Goal: Task Accomplishment & Management: Manage account settings

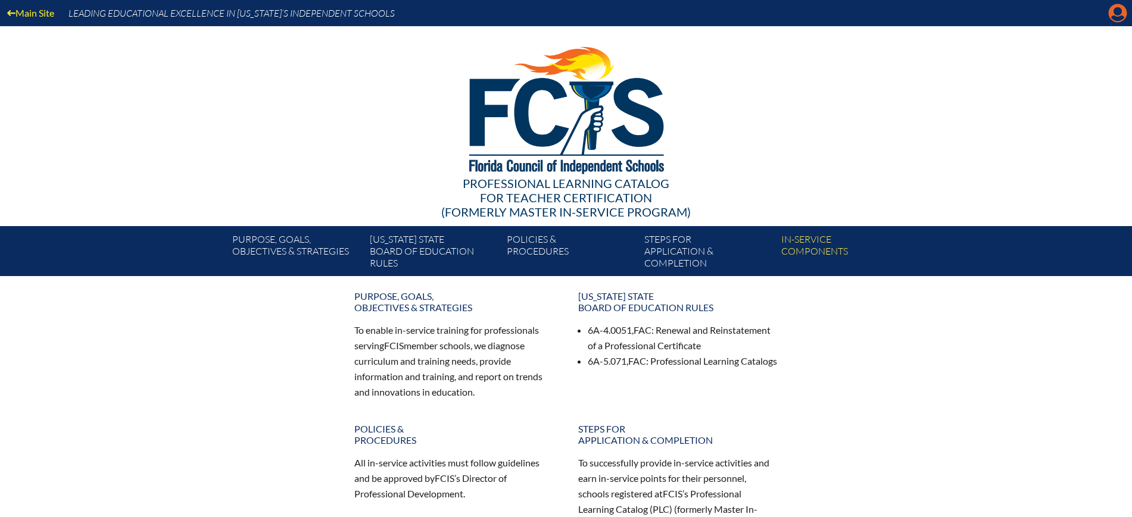
click at [1118, 12] on icon "Manage account" at bounding box center [1117, 13] width 19 height 19
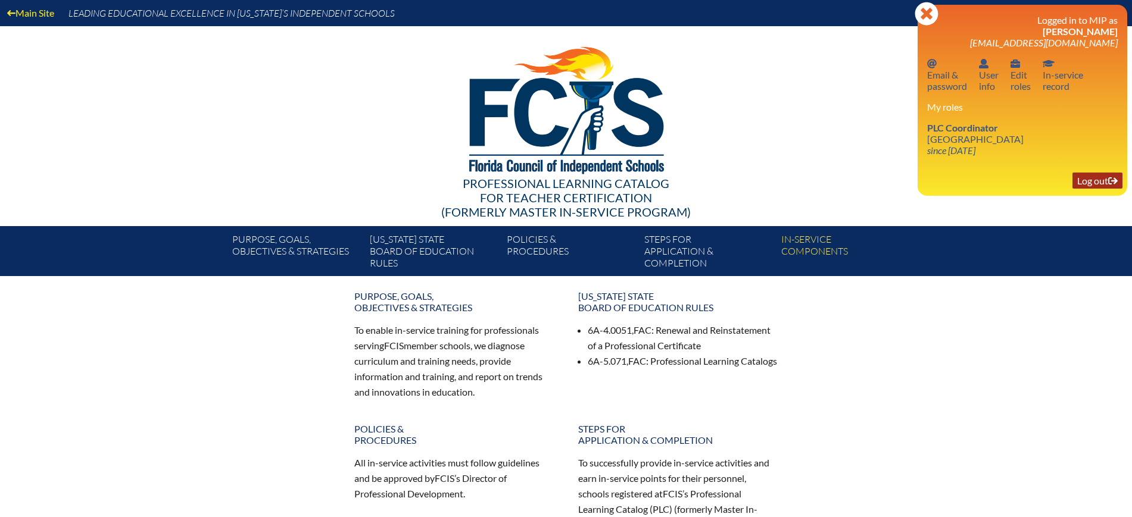
click at [1096, 184] on link "Log out Log out" at bounding box center [1097, 181] width 50 height 16
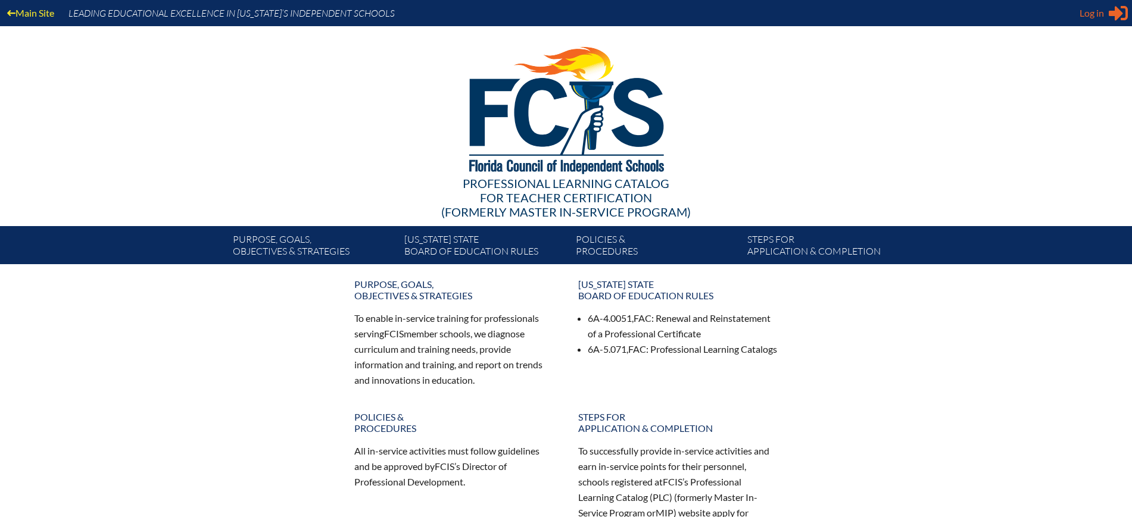
type input "kdanger@fcis.org"
drag, startPoint x: 1084, startPoint y: 14, endPoint x: 1084, endPoint y: 21, distance: 7.2
click at [1084, 13] on span "Log in" at bounding box center [1091, 13] width 24 height 14
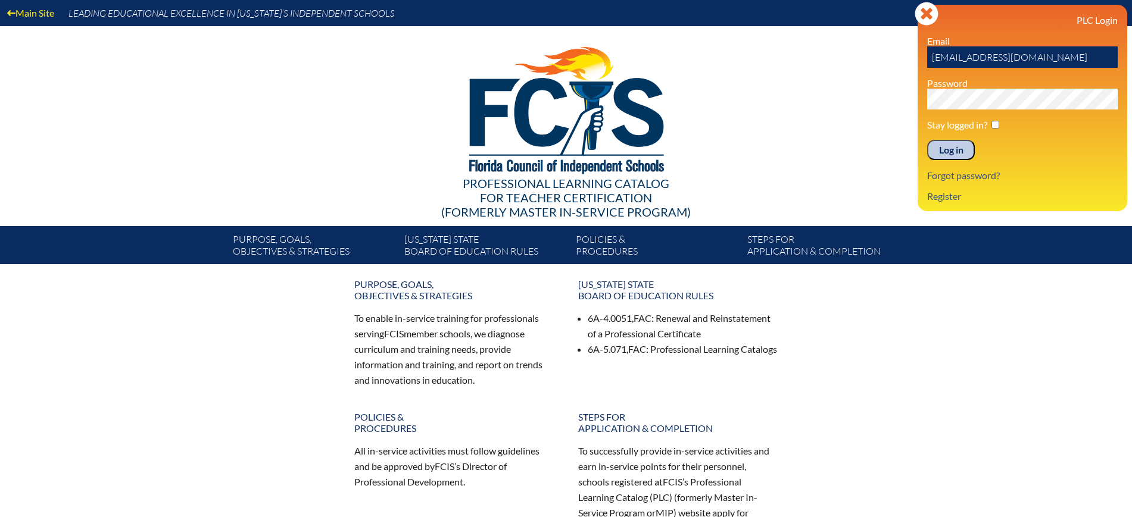
click at [956, 147] on input "Log in" at bounding box center [951, 150] width 48 height 20
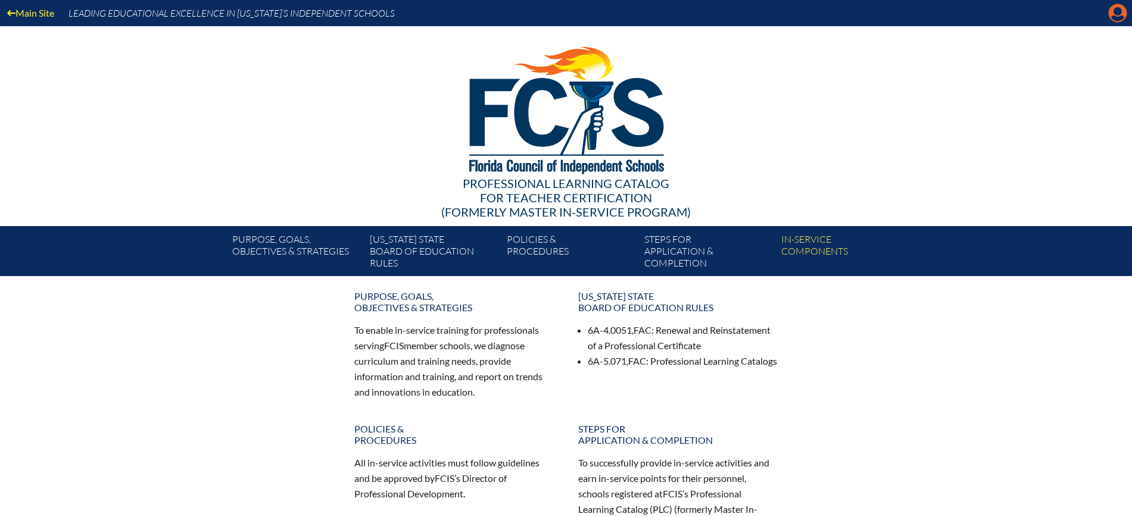
drag, startPoint x: 0, startPoint y: 0, endPoint x: 1113, endPoint y: 13, distance: 1113.5
click at [1113, 13] on icon at bounding box center [1118, 13] width 18 height 18
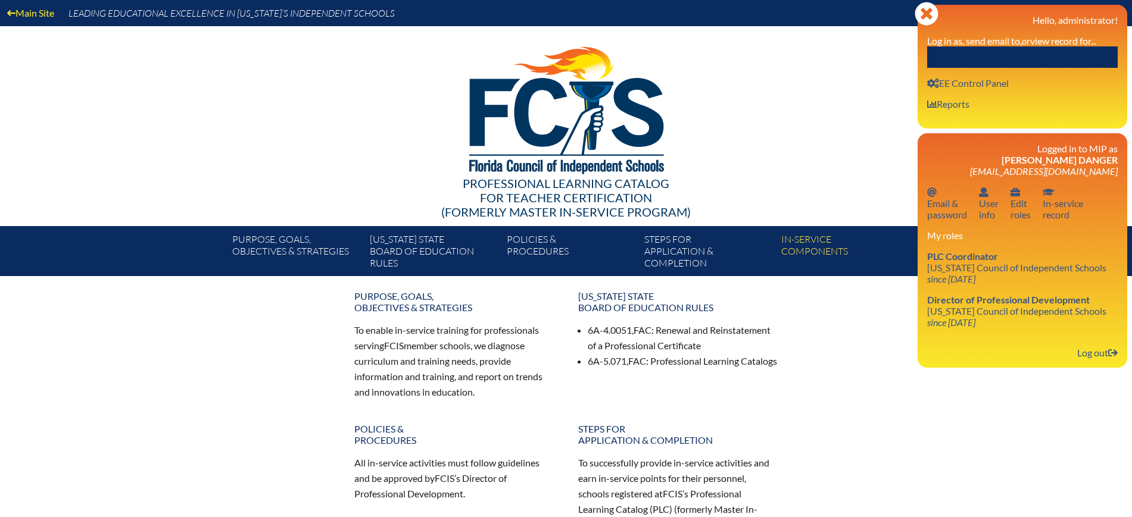
click at [1073, 51] on input "text" at bounding box center [1022, 56] width 191 height 21
paste input "Benefie"
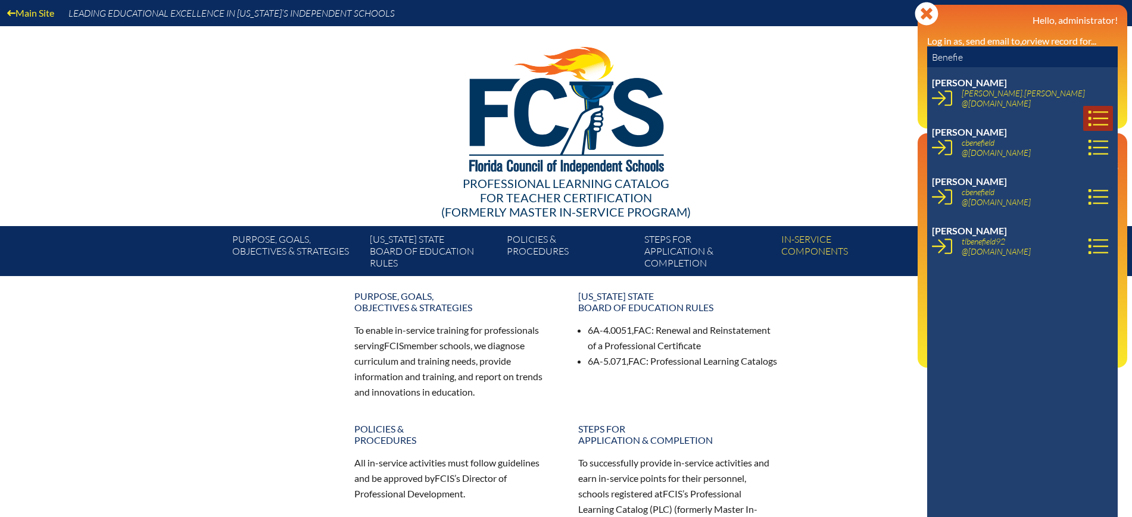
type input "Benefie"
click at [1097, 106] on link at bounding box center [1098, 118] width 30 height 25
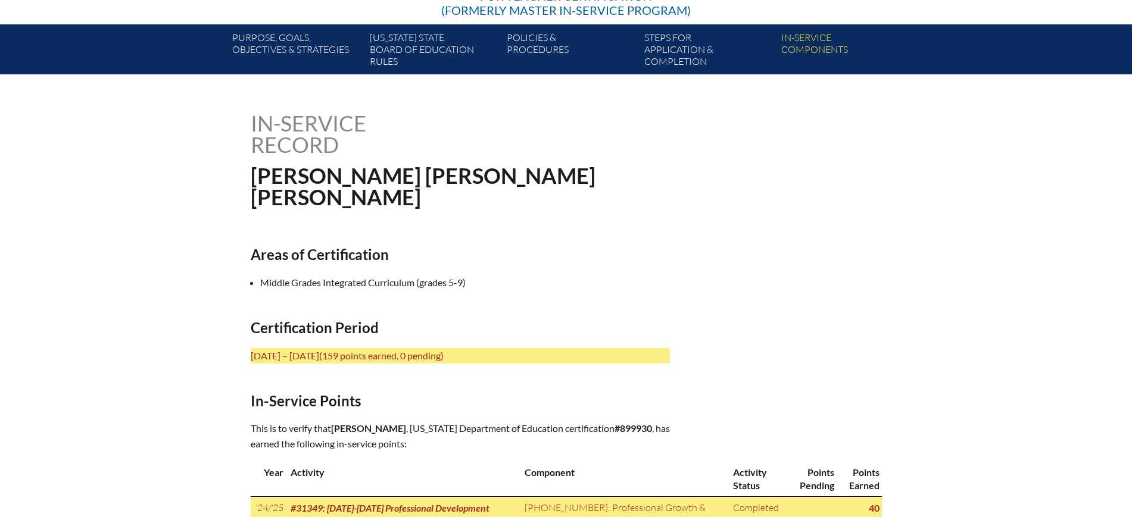
scroll to position [447, 0]
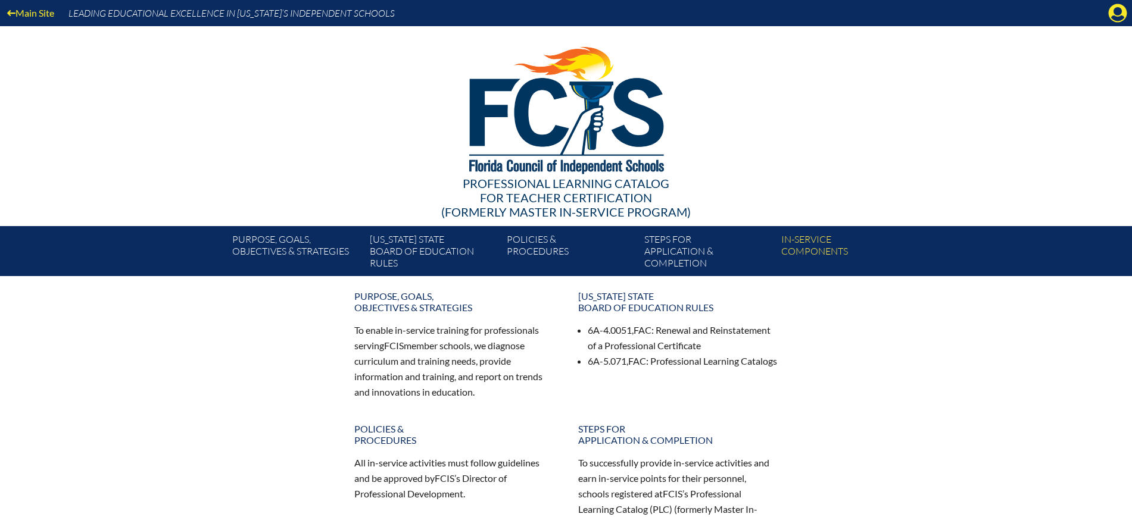
click at [1109, 10] on icon "Manage Account" at bounding box center [1117, 13] width 19 height 19
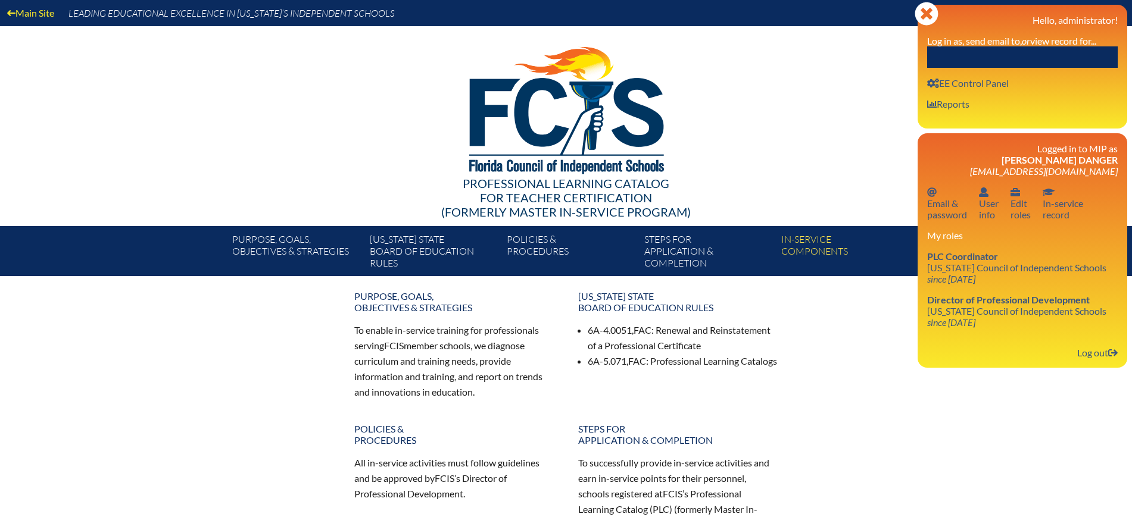
click at [986, 56] on input "text" at bounding box center [1022, 56] width 191 height 21
paste input "David Colby Roberts"
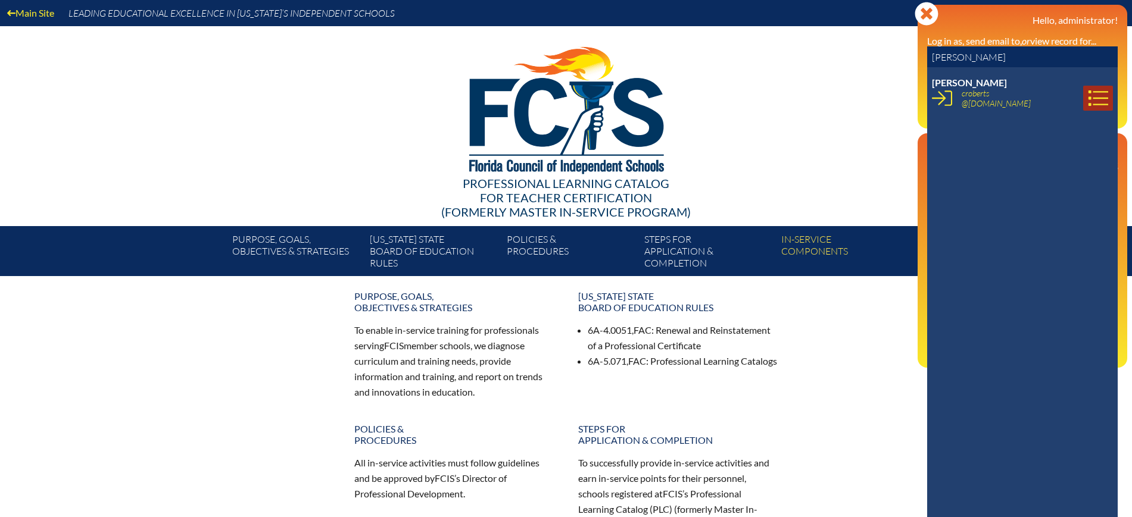
type input "David Colby Roberts"
click at [1088, 103] on icon at bounding box center [1098, 98] width 20 height 20
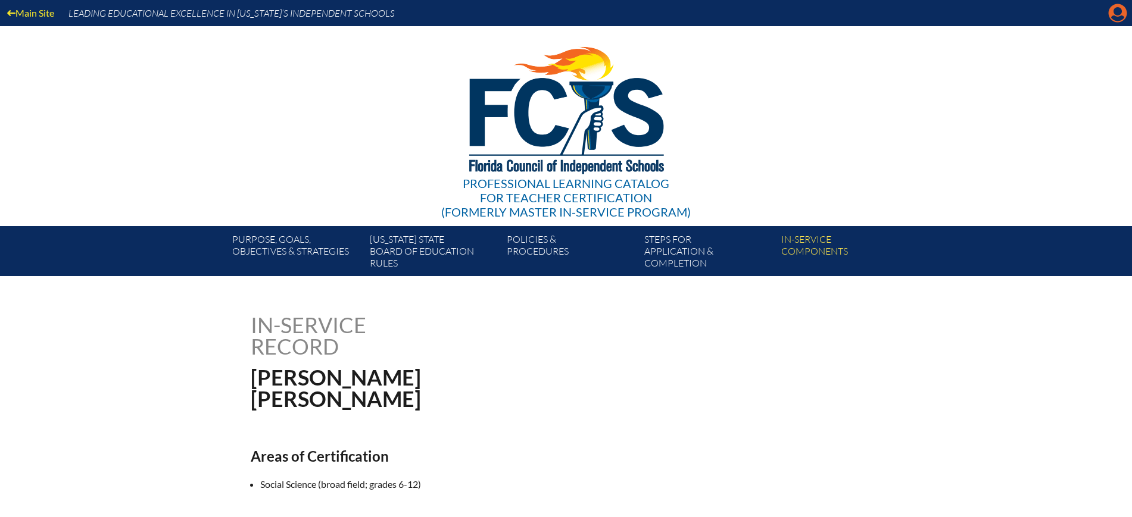
click at [1119, 8] on icon "Manage Account" at bounding box center [1117, 13] width 19 height 19
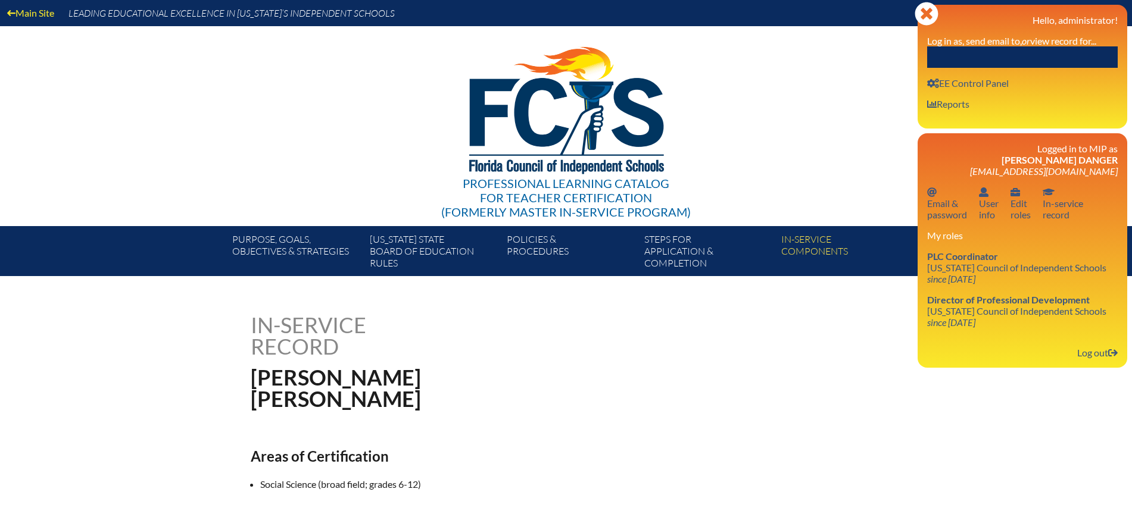
click at [1041, 55] on input "text" at bounding box center [1022, 56] width 191 height 21
paste input "David Colby Roberts"
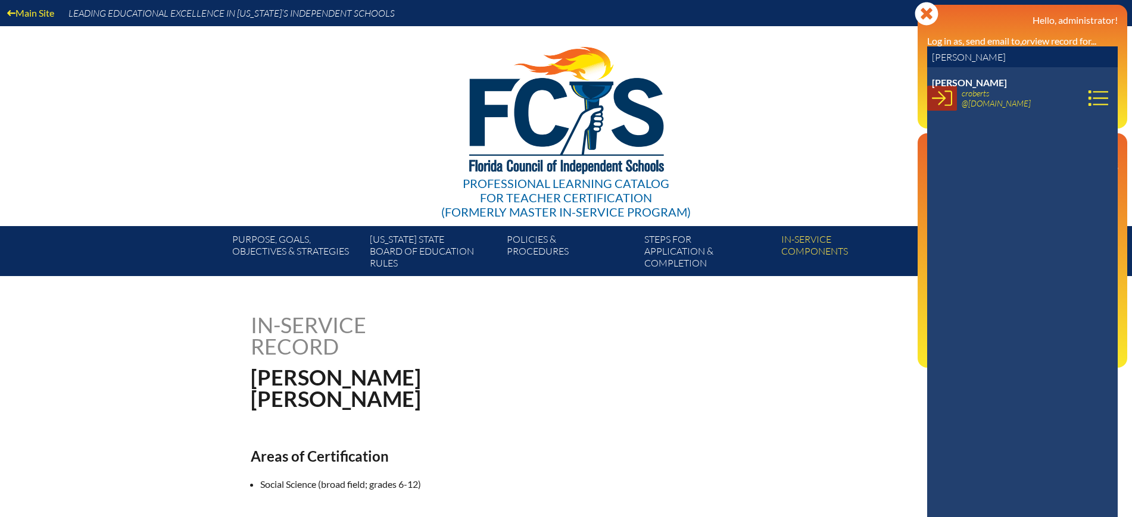
type input "David Colby Roberts"
click at [951, 97] on icon at bounding box center [942, 98] width 20 height 15
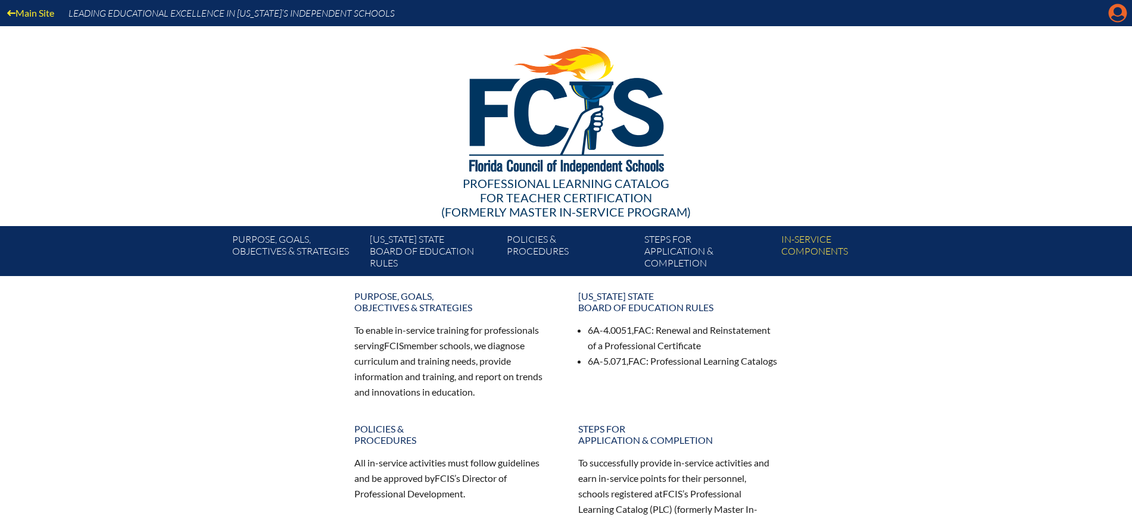
click at [1109, 15] on icon at bounding box center [1118, 13] width 18 height 18
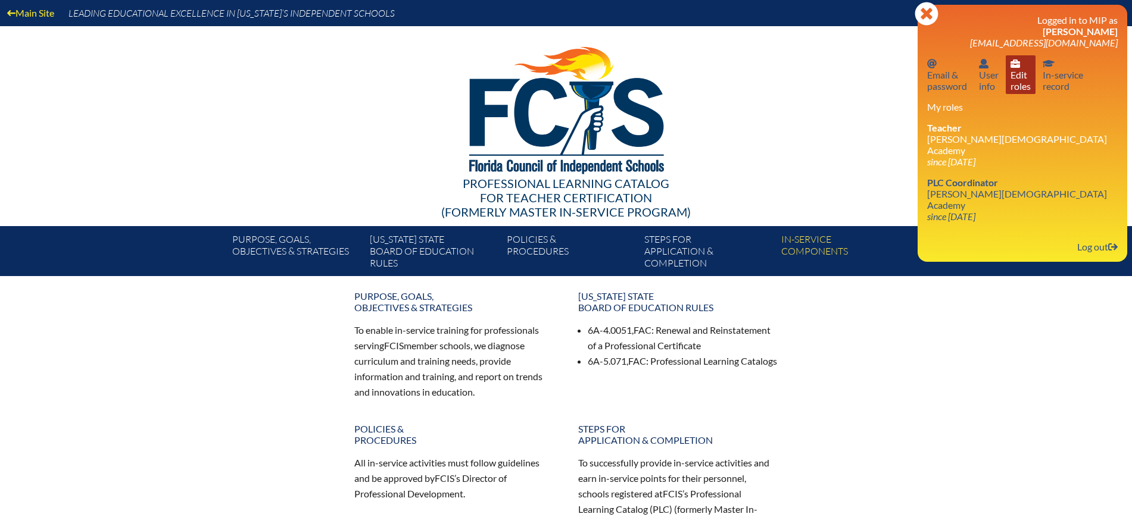
click at [1013, 79] on link "User info Edit roles" at bounding box center [1021, 74] width 30 height 39
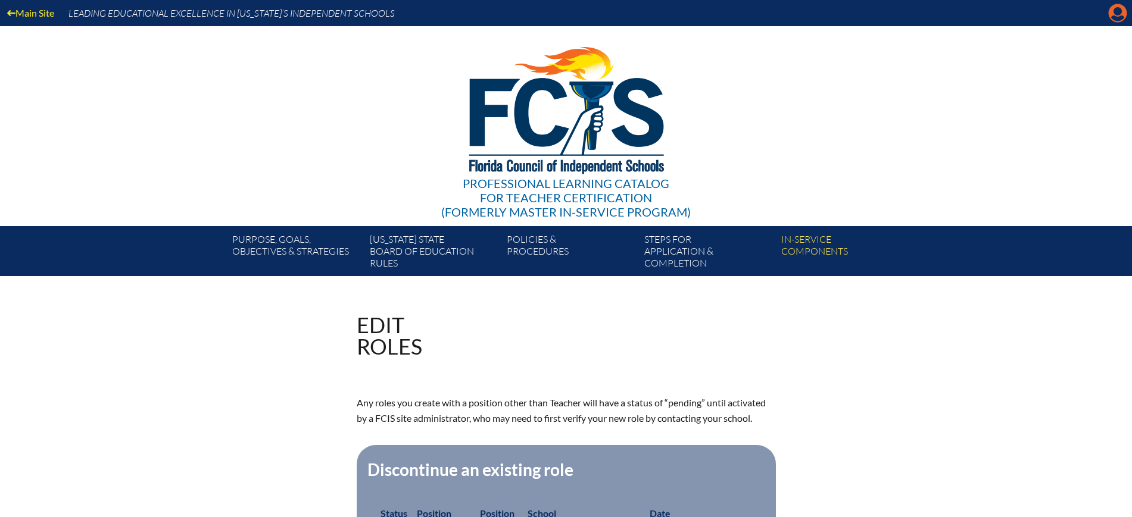
click at [1115, 16] on icon "Manage account" at bounding box center [1117, 13] width 19 height 19
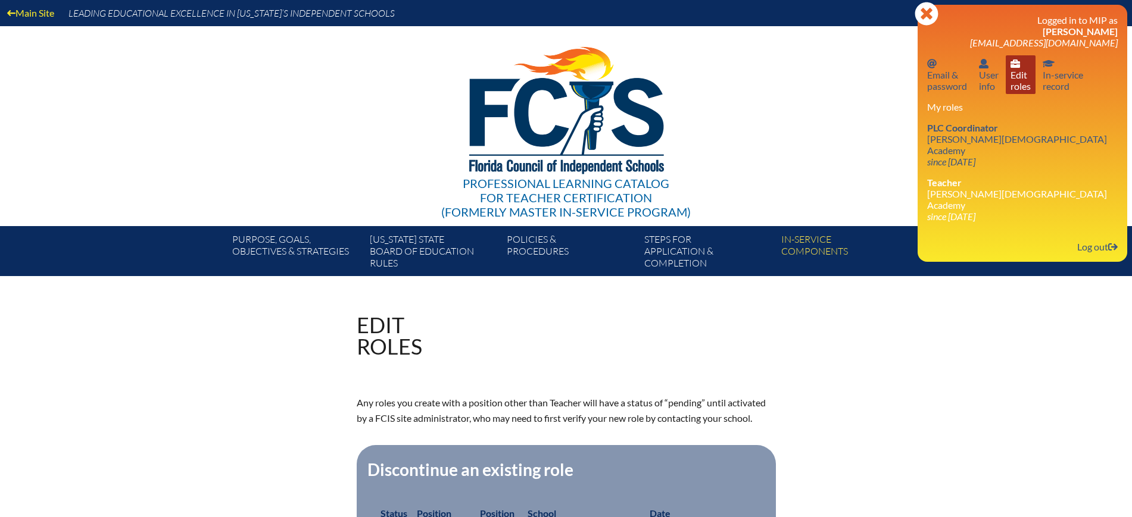
click at [1022, 82] on link "User info Edit roles" at bounding box center [1021, 74] width 30 height 39
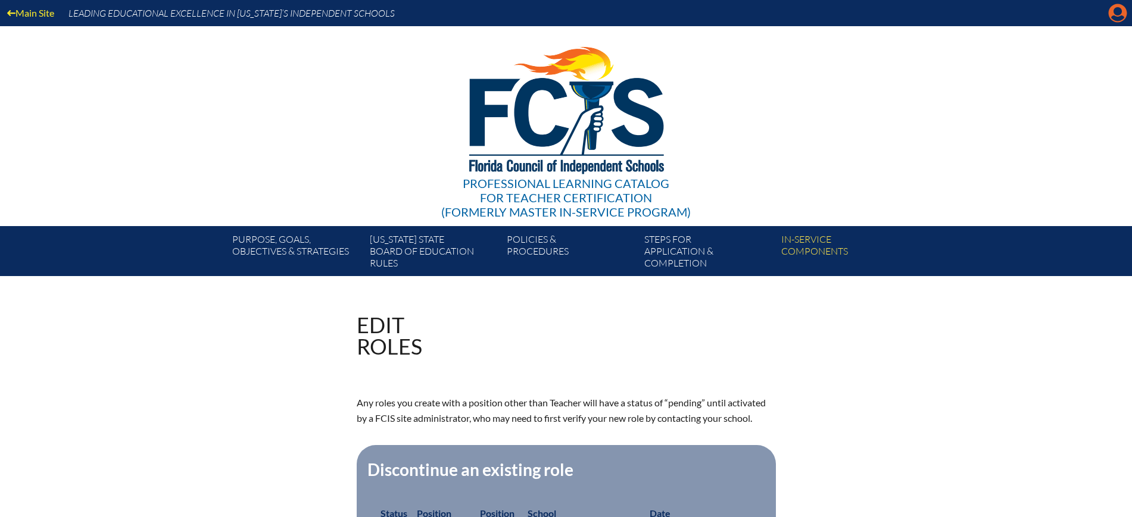
drag, startPoint x: 1113, startPoint y: 11, endPoint x: 1107, endPoint y: 15, distance: 8.1
click at [1114, 11] on icon "Manage account" at bounding box center [1117, 13] width 19 height 19
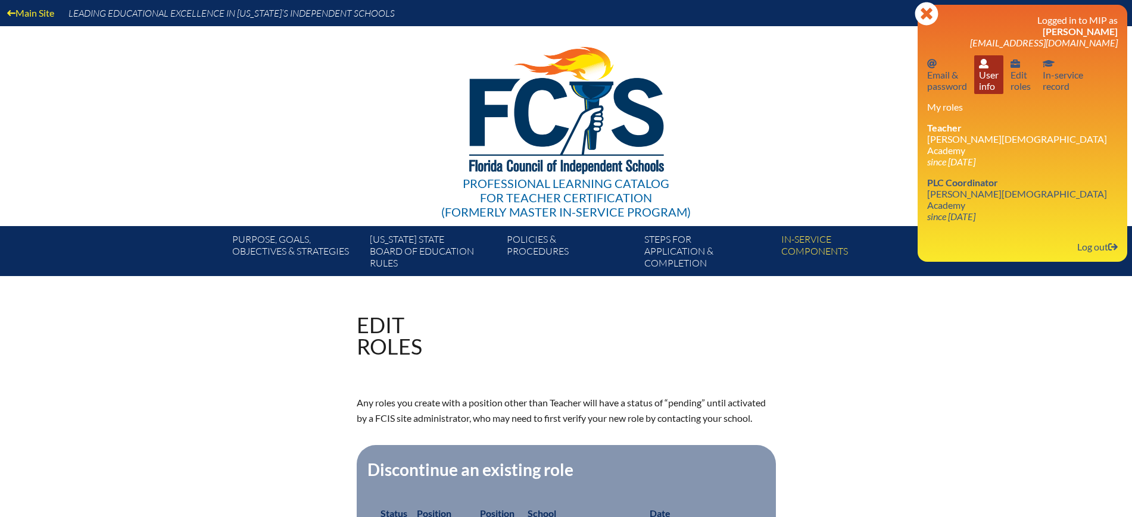
click at [982, 76] on link "User info User info" at bounding box center [988, 74] width 29 height 39
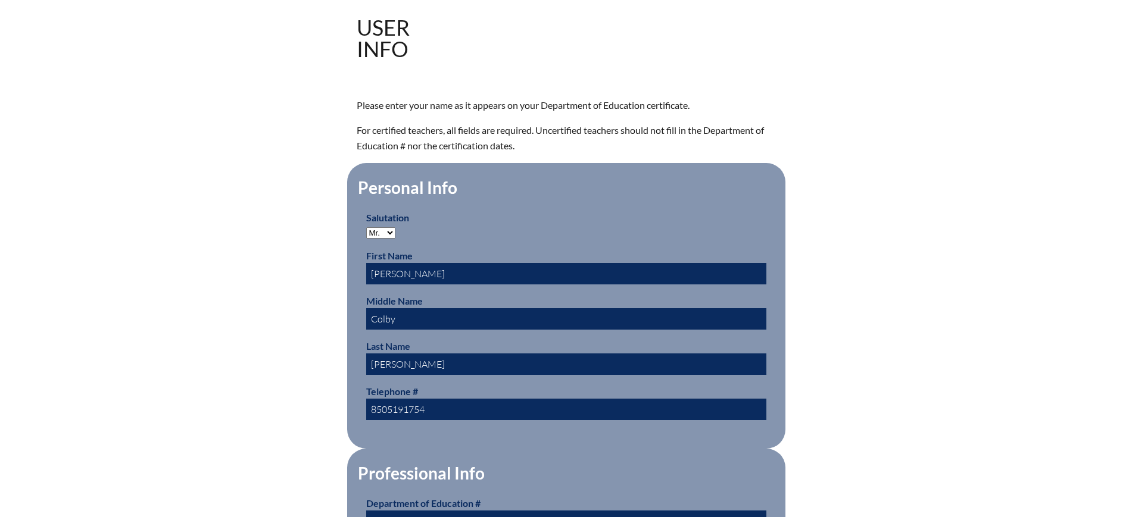
scroll to position [521, 0]
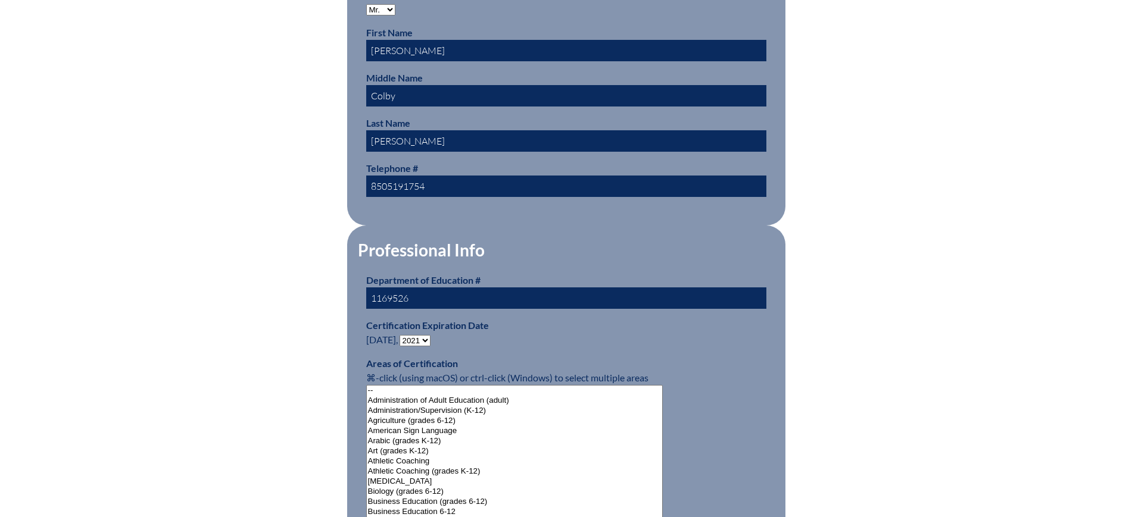
click at [426, 336] on select "- 2031 2030 2029 2028 2027 2026 2025 2024 2023 2022 2021 2020 2019 2018 2017 20…" at bounding box center [415, 340] width 31 height 11
select select "2026"
click at [402, 335] on select "- 2031 2030 2029 2028 2027 2026 2025 2024 2023 2022 2021 2020 2019 2018 2017 20…" at bounding box center [415, 340] width 31 height 11
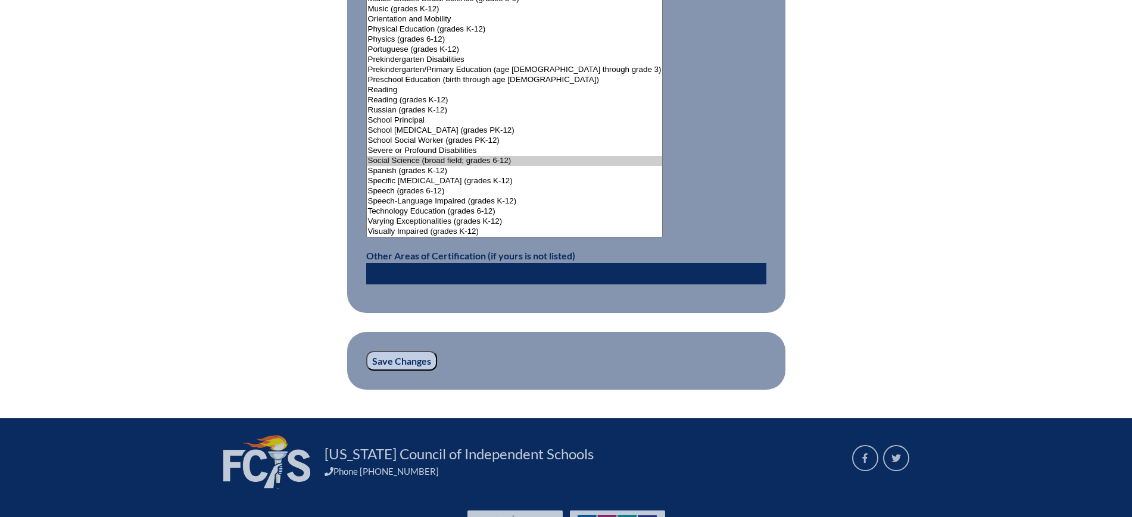
scroll to position [1563, 0]
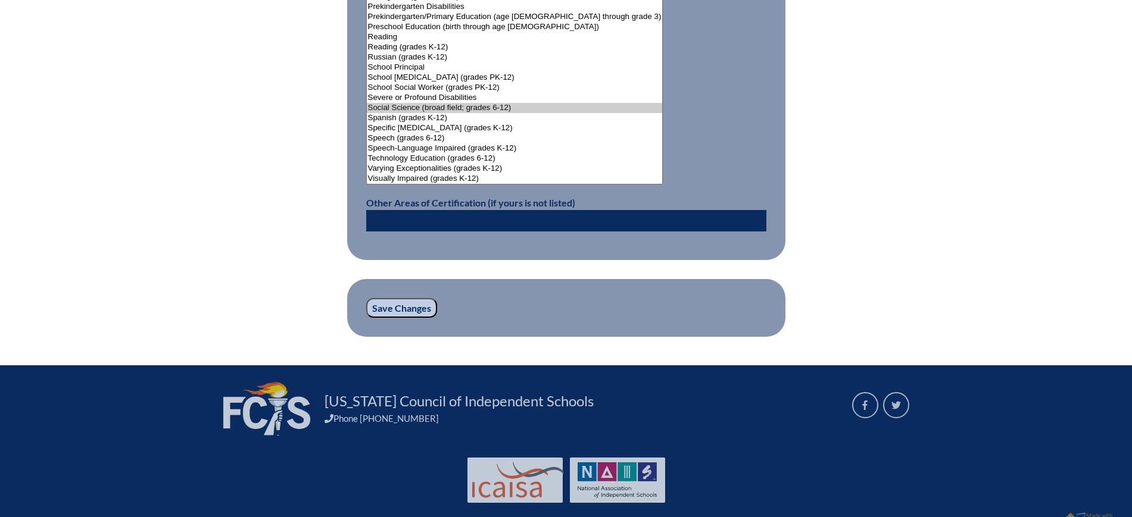
click at [414, 299] on input "Save Changes" at bounding box center [401, 308] width 71 height 20
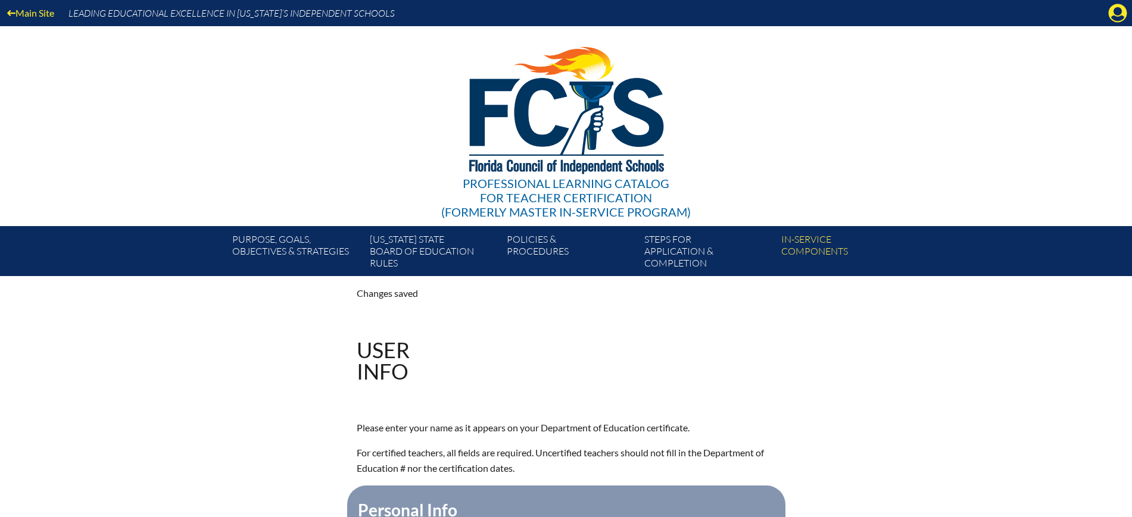
click at [1119, 8] on icon "Manage account" at bounding box center [1117, 13] width 19 height 19
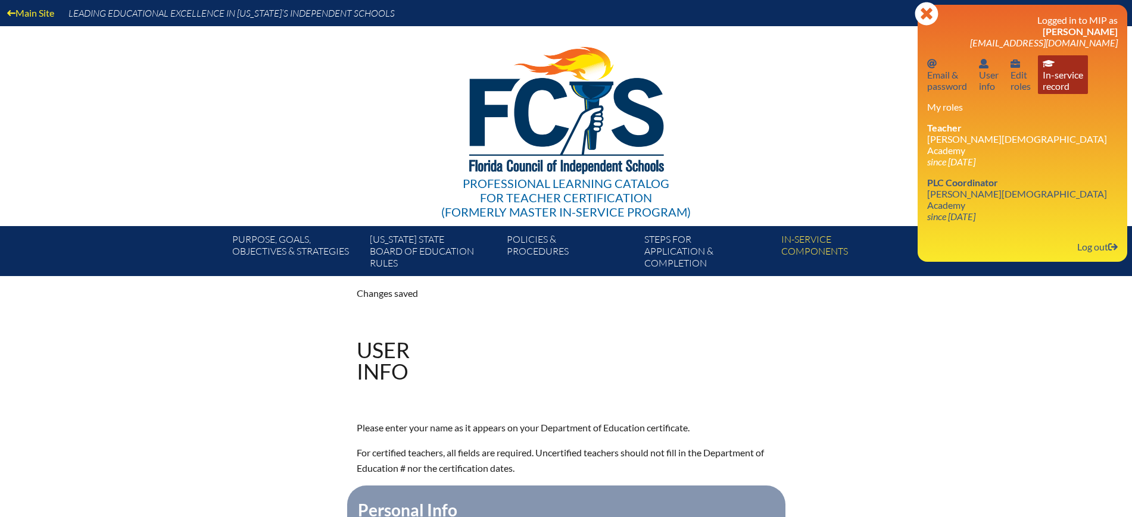
click at [1074, 85] on link "In-service record In-service record" at bounding box center [1063, 74] width 50 height 39
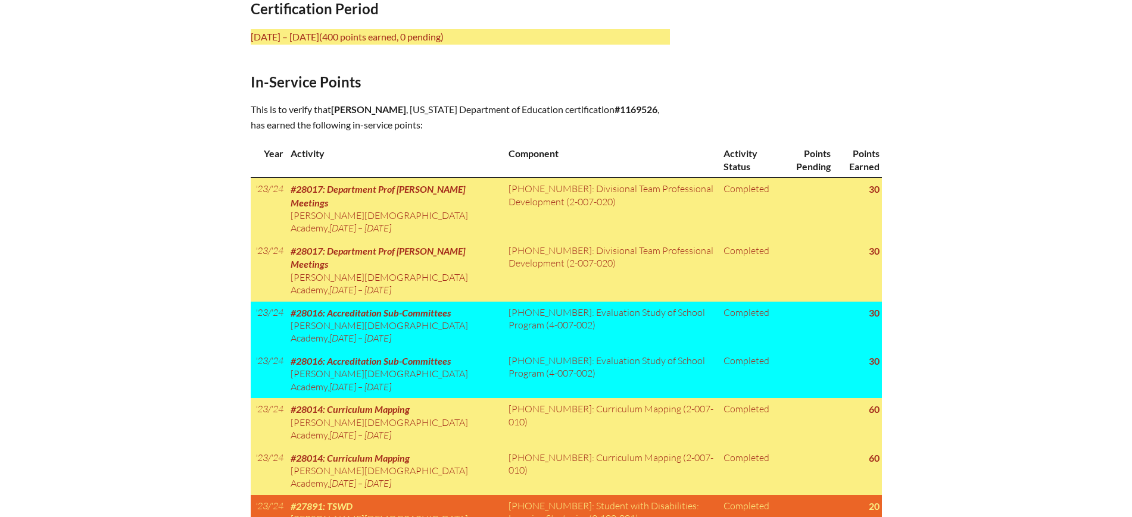
scroll to position [298, 0]
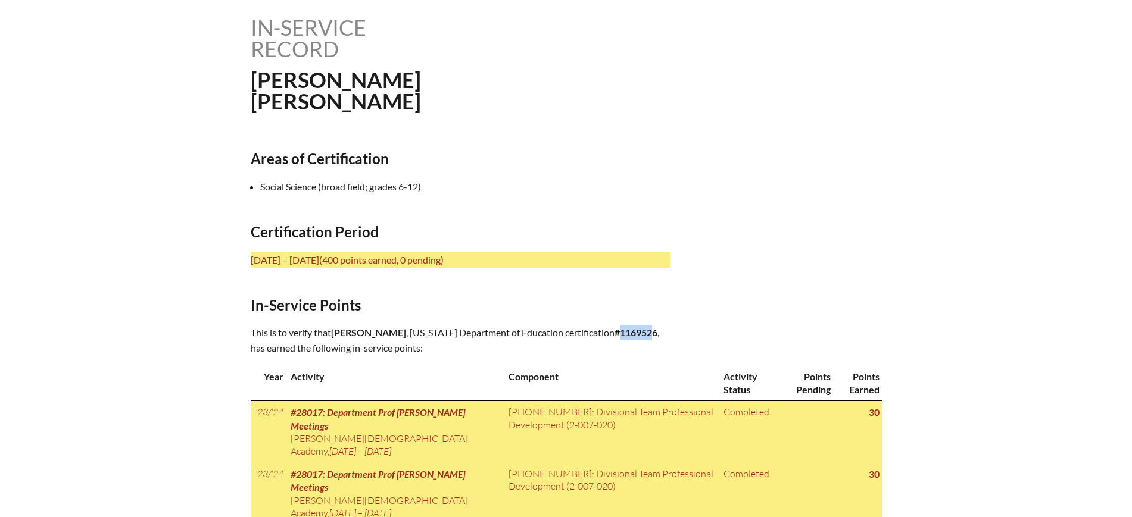
drag, startPoint x: 483, startPoint y: 345, endPoint x: 448, endPoint y: 341, distance: 35.4
click at [614, 338] on b "#1169526" at bounding box center [635, 332] width 43 height 11
drag, startPoint x: 485, startPoint y: 342, endPoint x: 451, endPoint y: 342, distance: 33.9
click at [614, 338] on b "#1169526" at bounding box center [635, 332] width 43 height 11
copy b "1169526"
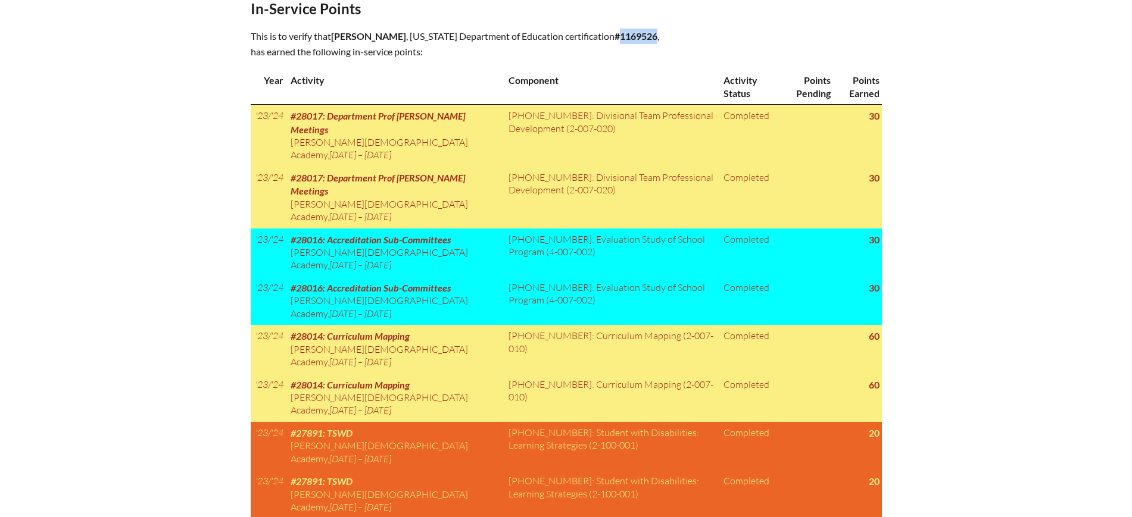
scroll to position [447, 0]
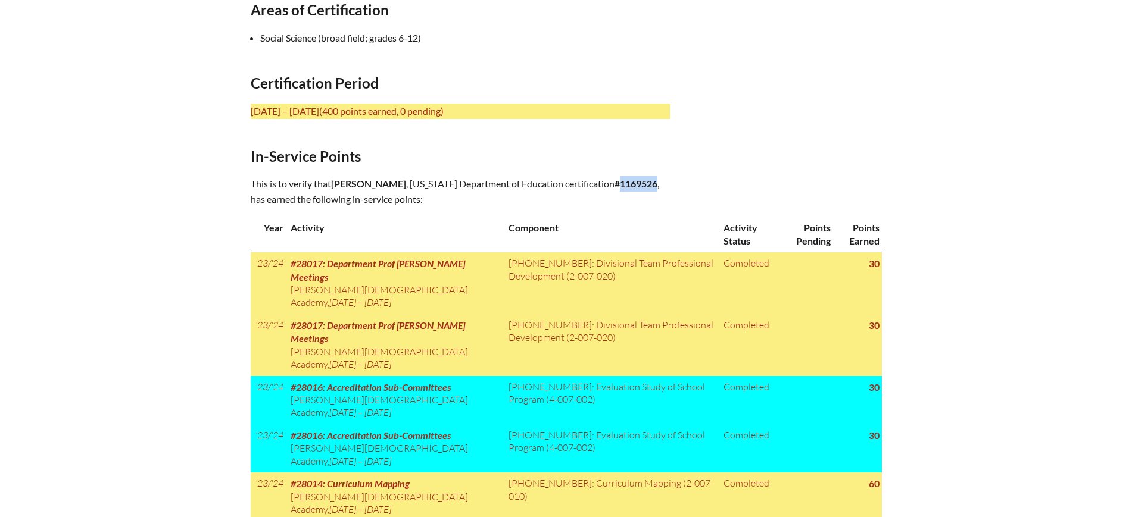
copy b "1169526"
